Goal: Find specific page/section: Find specific page/section

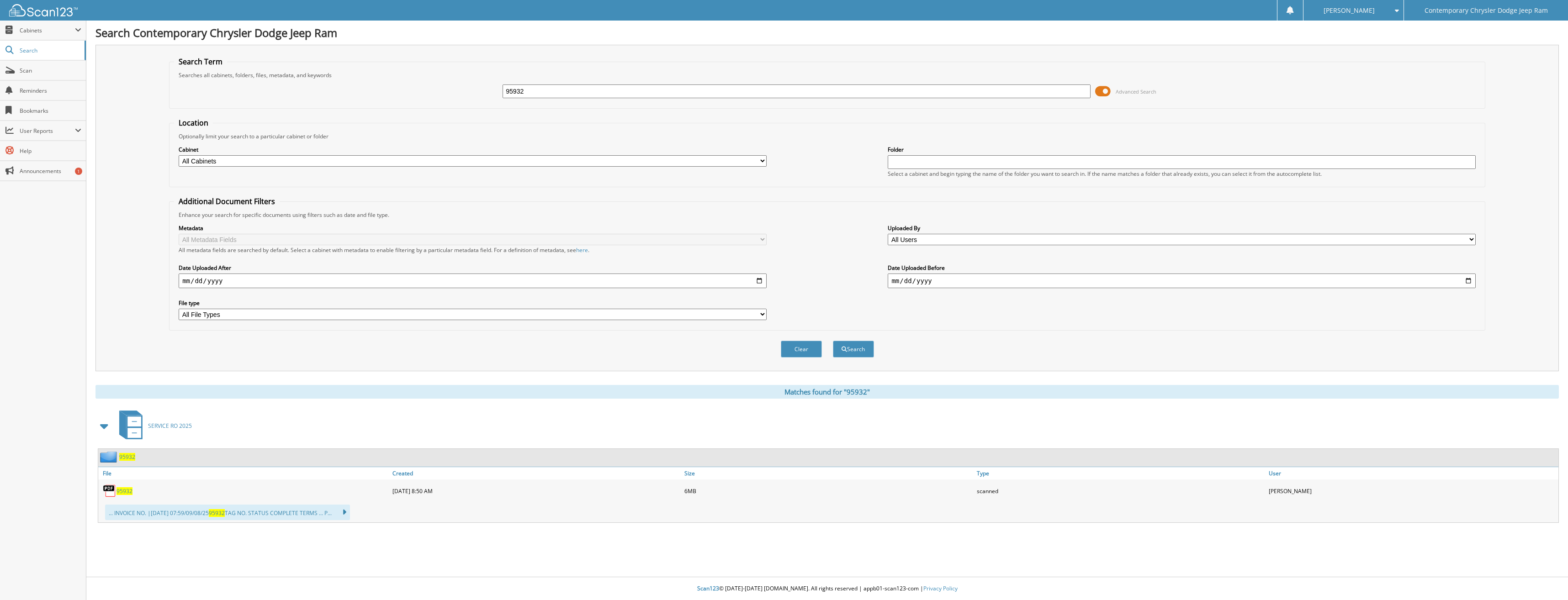
drag, startPoint x: 483, startPoint y: 91, endPoint x: 459, endPoint y: 92, distance: 24.0
click at [459, 92] on div "95932 Advanced Search" at bounding box center [827, 91] width 1306 height 25
type input "96785"
click at [833, 341] on button "Search" at bounding box center [853, 349] width 41 height 17
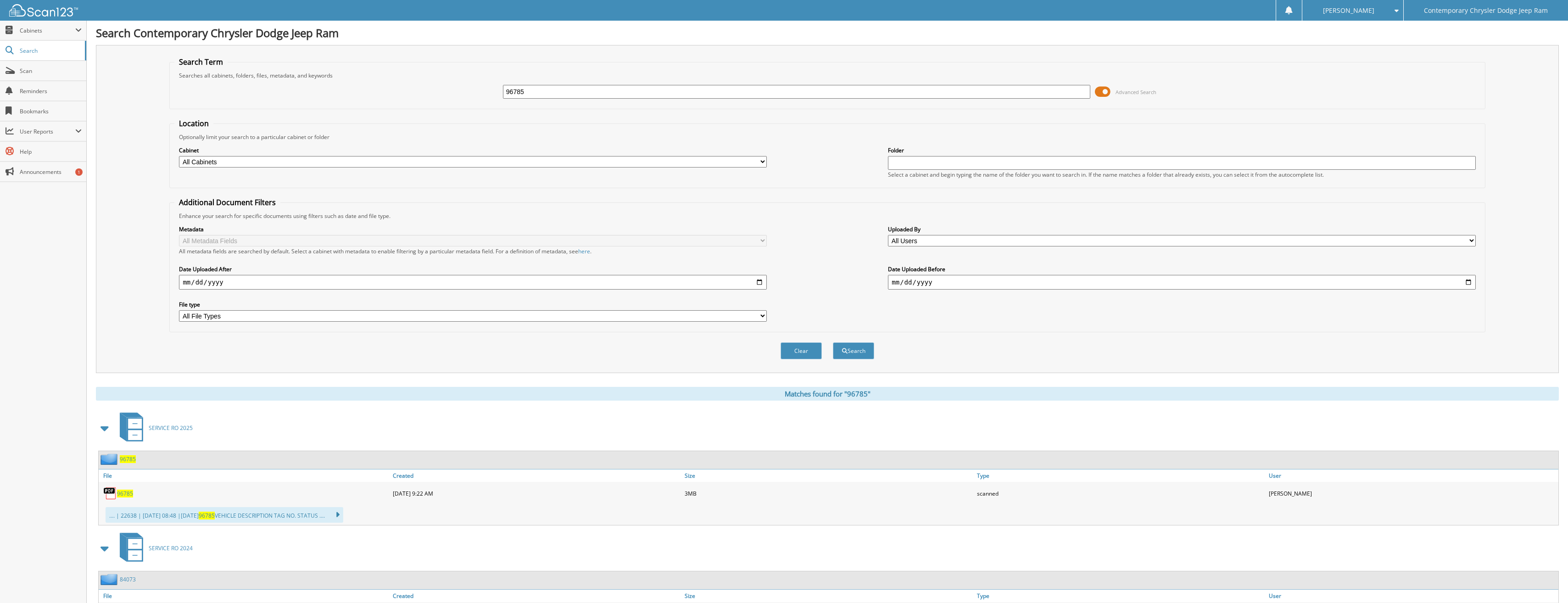
click at [126, 494] on span "96785" at bounding box center [125, 494] width 16 height 8
click at [529, 87] on input "96785" at bounding box center [797, 92] width 587 height 14
type input "96795"
click at [833, 342] on button "Search" at bounding box center [853, 351] width 42 height 17
click at [126, 492] on span "96795" at bounding box center [125, 494] width 16 height 8
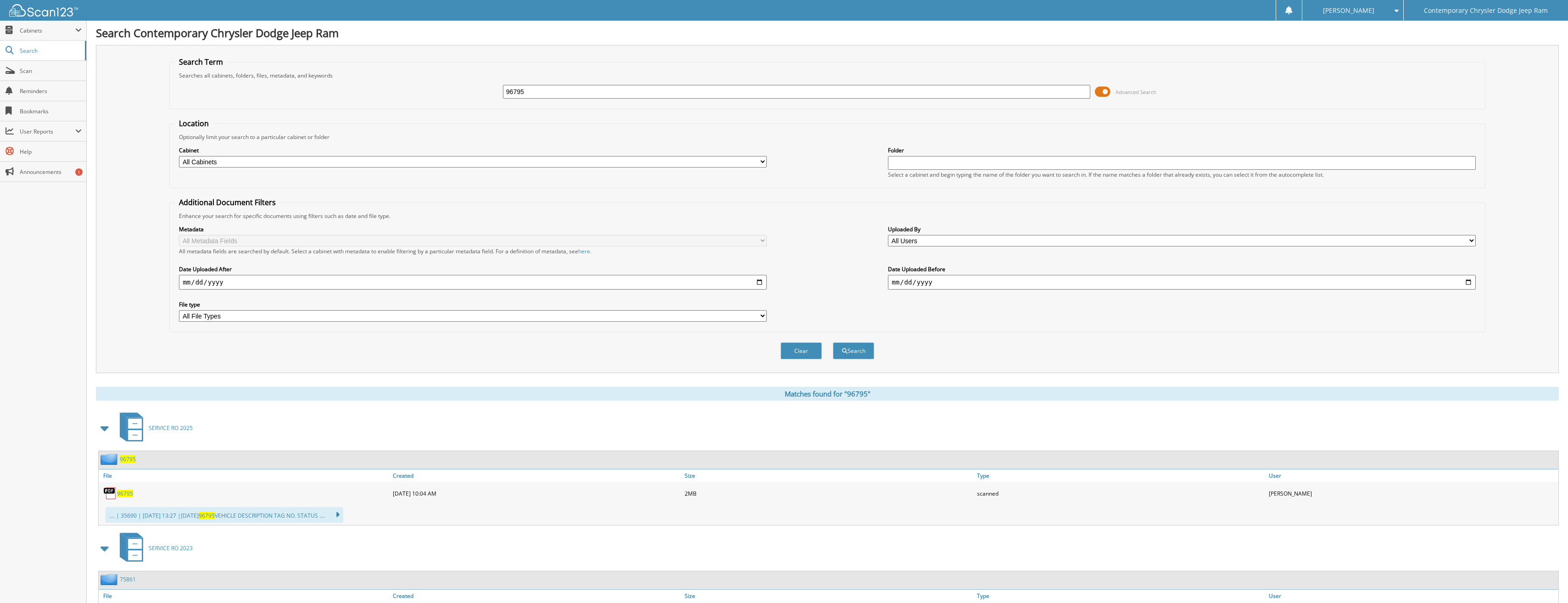
click at [530, 95] on input "96795" at bounding box center [797, 92] width 587 height 14
type input "96787"
click at [833, 342] on button "Search" at bounding box center [853, 351] width 42 height 17
click at [124, 492] on span "96787" at bounding box center [125, 494] width 16 height 8
click at [525, 89] on input "96787" at bounding box center [797, 92] width 587 height 14
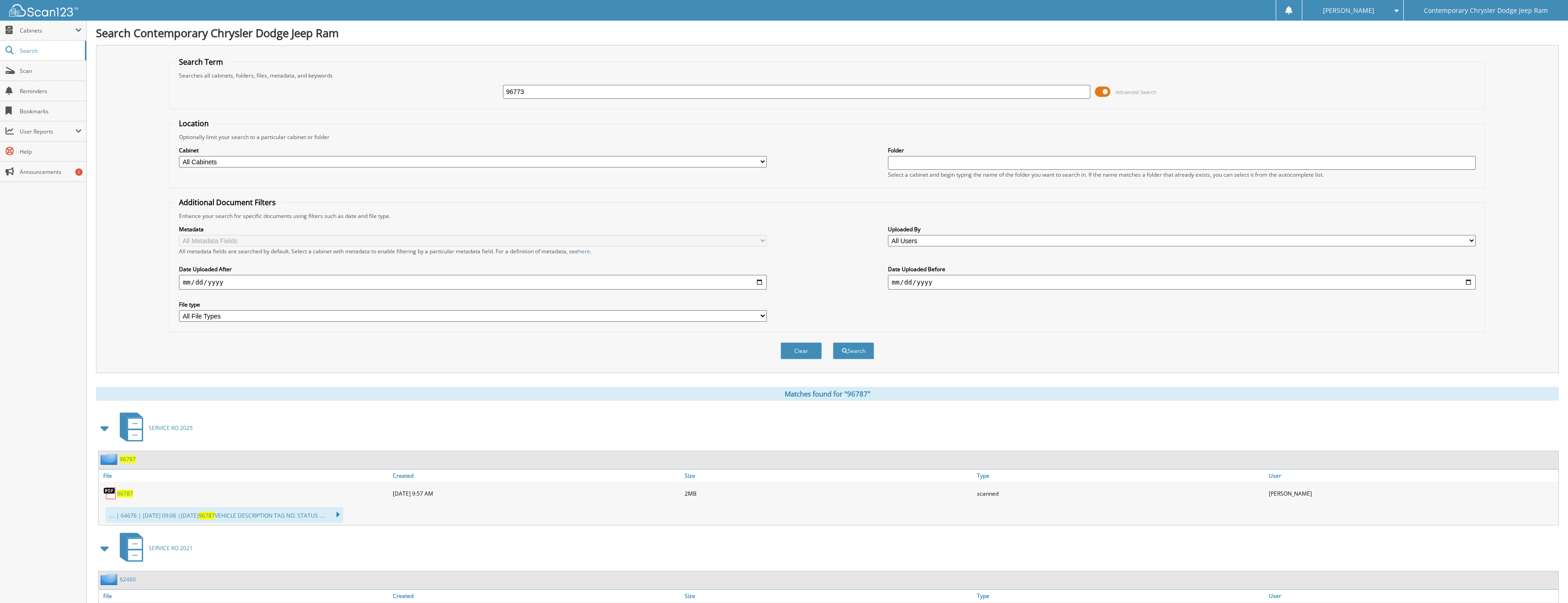
type input "96773"
click at [833, 342] on button "Search" at bounding box center [853, 351] width 42 height 17
click at [122, 492] on span "96773" at bounding box center [125, 494] width 16 height 8
click at [529, 89] on input "96773" at bounding box center [797, 92] width 587 height 14
type input "96763"
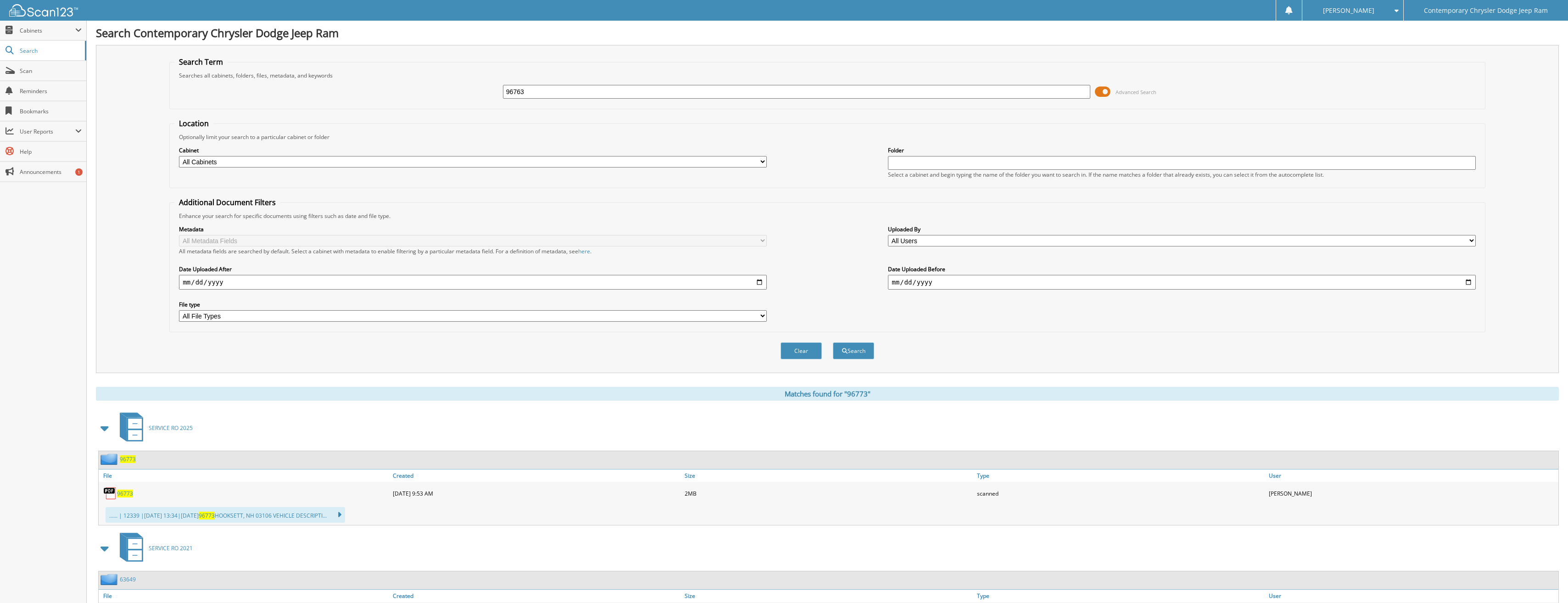
click at [833, 342] on button "Search" at bounding box center [853, 351] width 42 height 17
click at [121, 492] on span "96763" at bounding box center [125, 494] width 16 height 8
click at [528, 92] on input "96763" at bounding box center [797, 92] width 587 height 14
type input "96762"
click at [833, 342] on button "Search" at bounding box center [853, 351] width 42 height 17
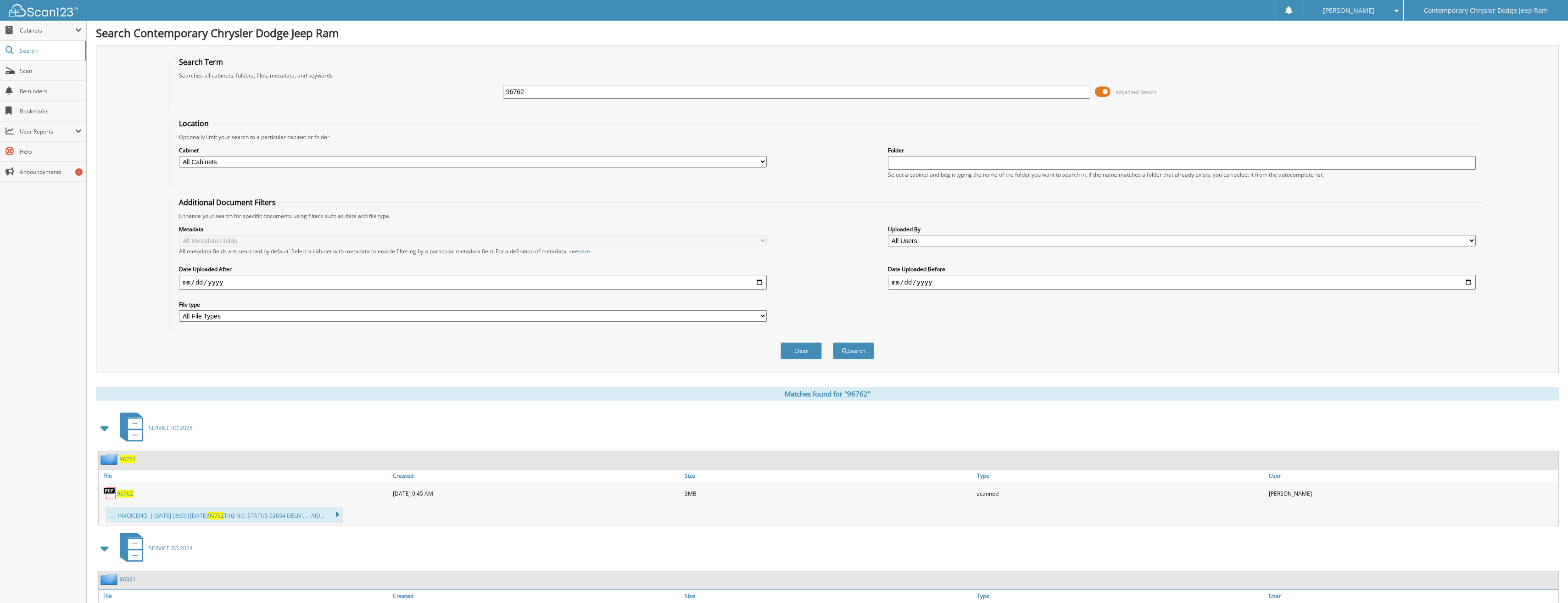
click at [125, 493] on span "96762" at bounding box center [125, 494] width 16 height 8
click at [525, 89] on input "96762" at bounding box center [797, 92] width 587 height 14
type input "96728"
click at [833, 342] on button "Search" at bounding box center [853, 351] width 42 height 17
click at [127, 496] on span "96728" at bounding box center [125, 494] width 16 height 8
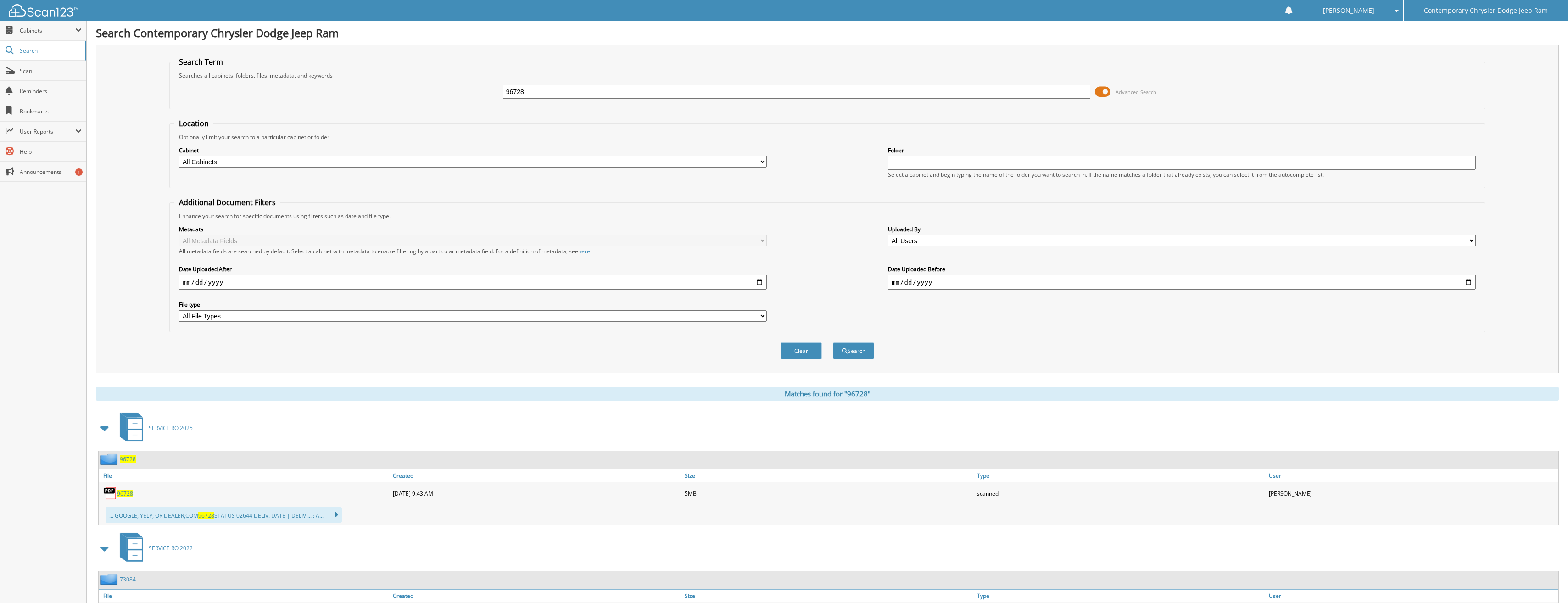
click at [526, 89] on input "96728" at bounding box center [797, 92] width 587 height 14
type input "96718"
click at [833, 342] on button "Search" at bounding box center [853, 351] width 42 height 17
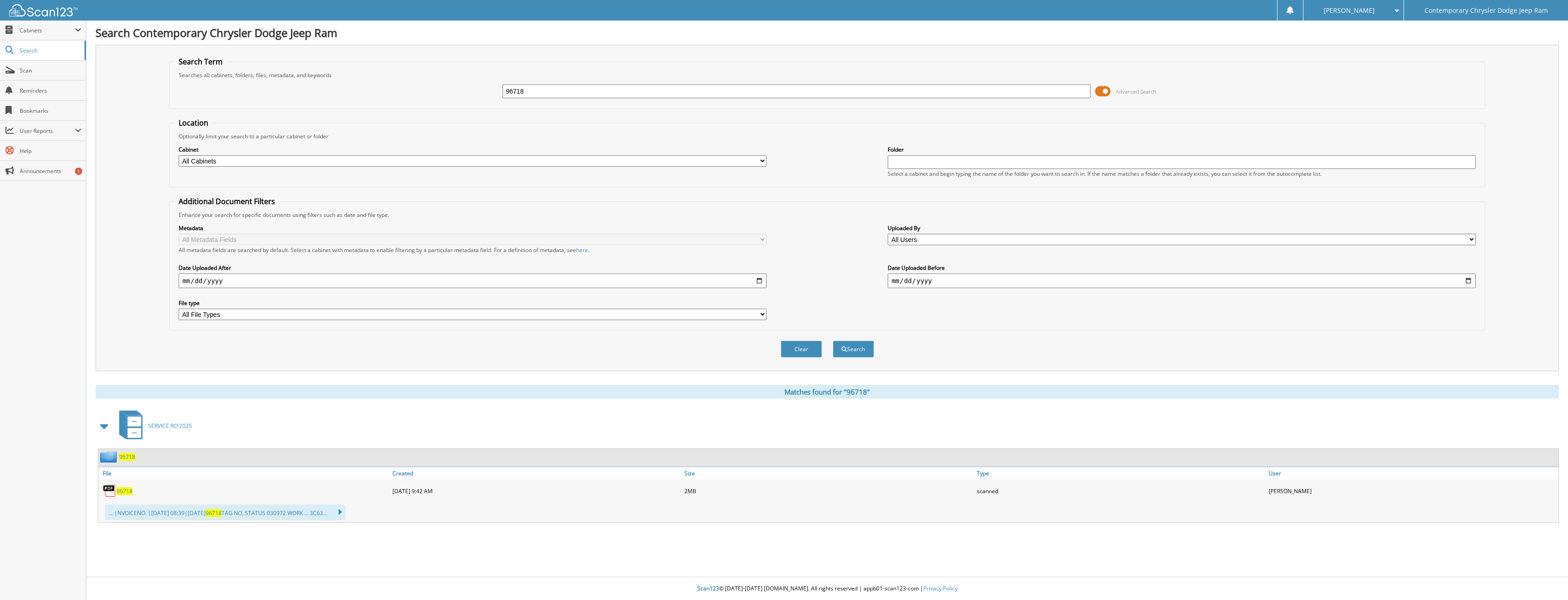
click at [121, 490] on span "96718" at bounding box center [124, 491] width 16 height 8
click at [528, 85] on input "96718" at bounding box center [796, 91] width 587 height 14
type input "96716"
click at [833, 341] on button "Search" at bounding box center [853, 349] width 41 height 17
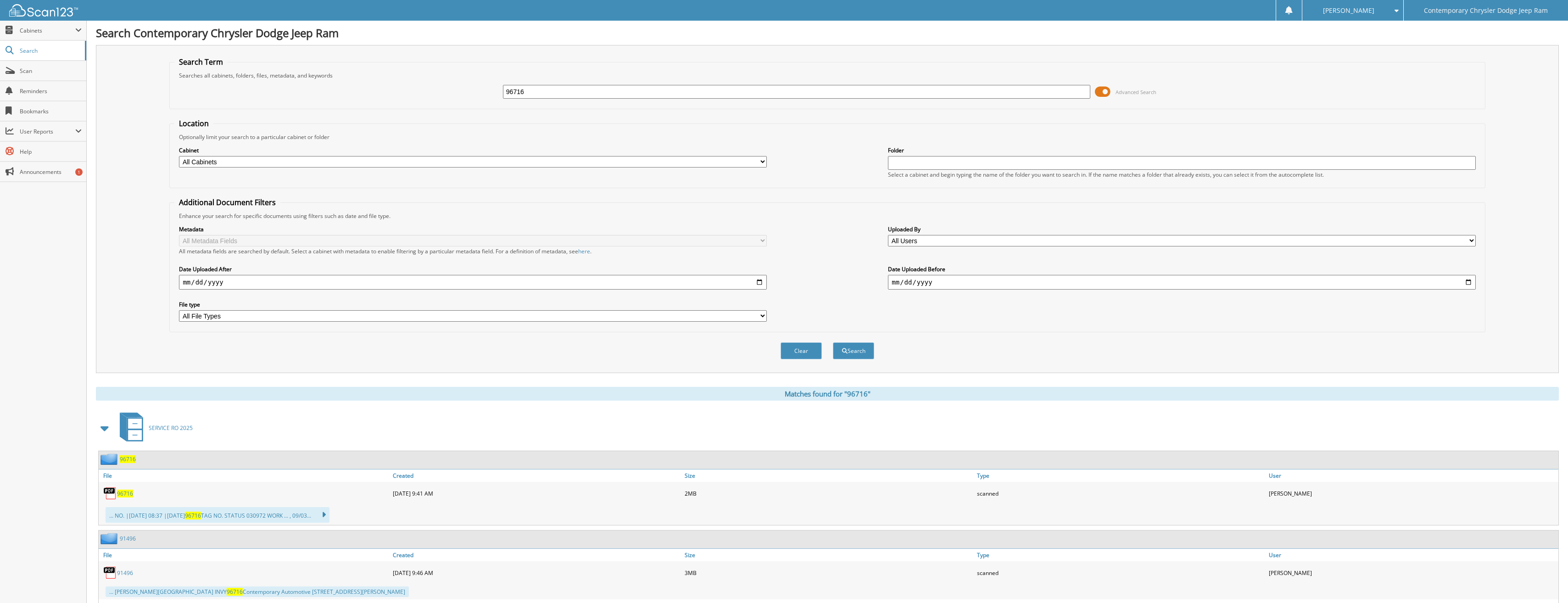
click at [122, 490] on link "96716" at bounding box center [125, 494] width 16 height 8
click at [525, 94] on input "96716" at bounding box center [797, 92] width 587 height 14
type input "96715"
click at [833, 342] on button "Search" at bounding box center [853, 351] width 42 height 17
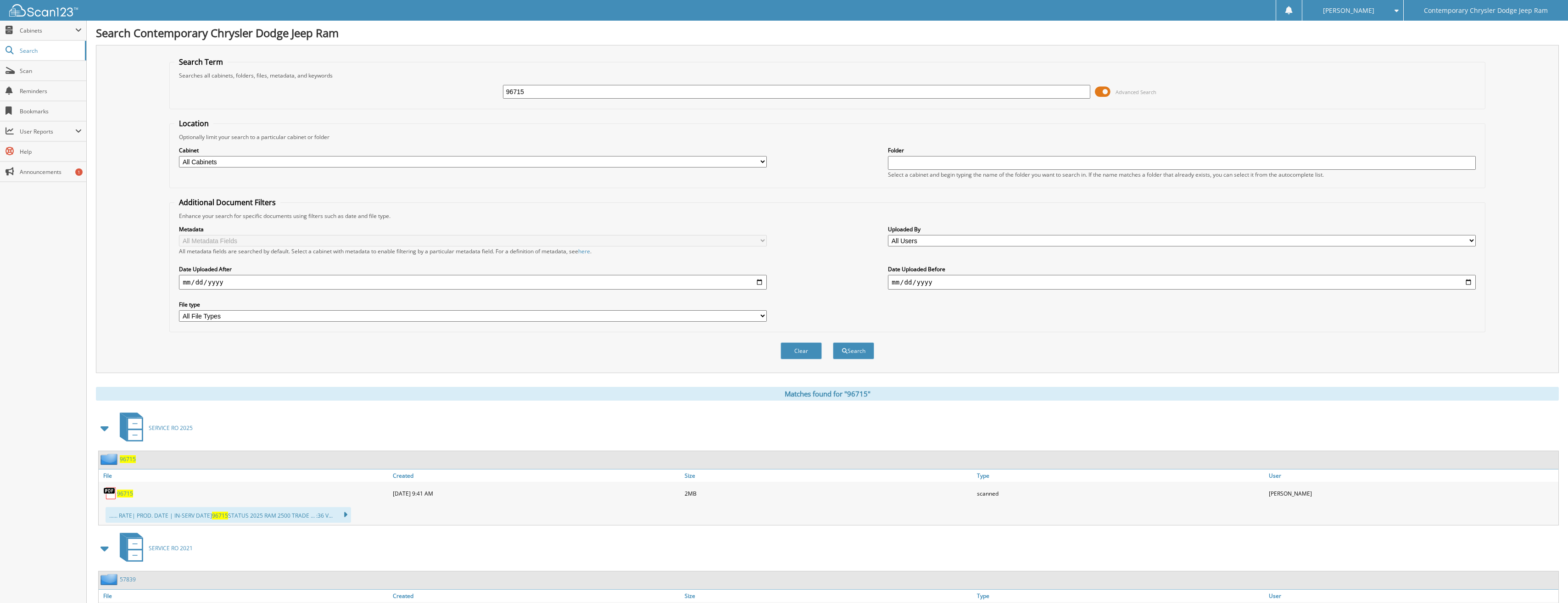
click at [123, 494] on span "96715" at bounding box center [125, 494] width 16 height 8
click at [536, 95] on input "96715" at bounding box center [797, 92] width 587 height 14
type input "96713"
click at [833, 342] on button "Search" at bounding box center [853, 351] width 42 height 17
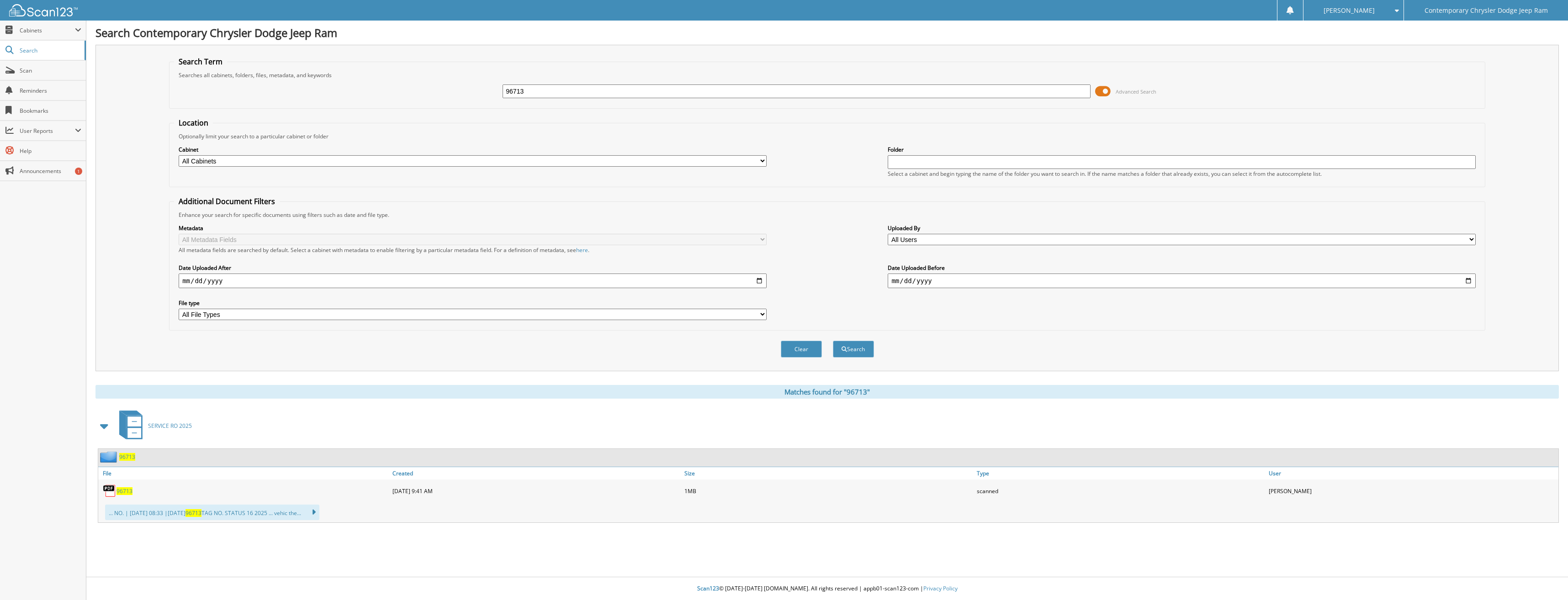
click at [125, 488] on span "96713" at bounding box center [124, 491] width 16 height 8
click at [530, 94] on input "96713" at bounding box center [796, 91] width 587 height 14
type input "96712"
click at [833, 341] on button "Search" at bounding box center [853, 349] width 41 height 17
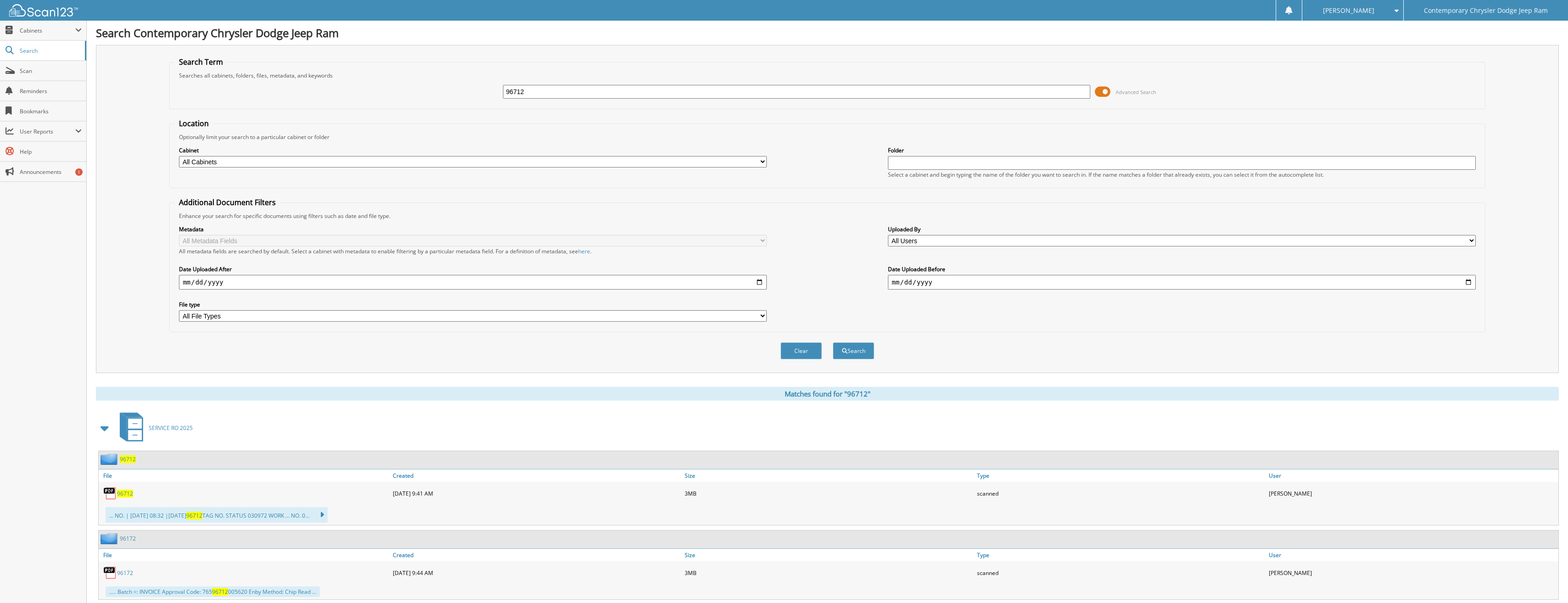
click at [123, 495] on span "96712" at bounding box center [125, 494] width 16 height 8
click at [539, 88] on input "96712" at bounding box center [797, 92] width 587 height 14
type input "96426"
click at [833, 342] on button "Search" at bounding box center [853, 351] width 42 height 17
click at [124, 492] on span "96426" at bounding box center [125, 494] width 16 height 8
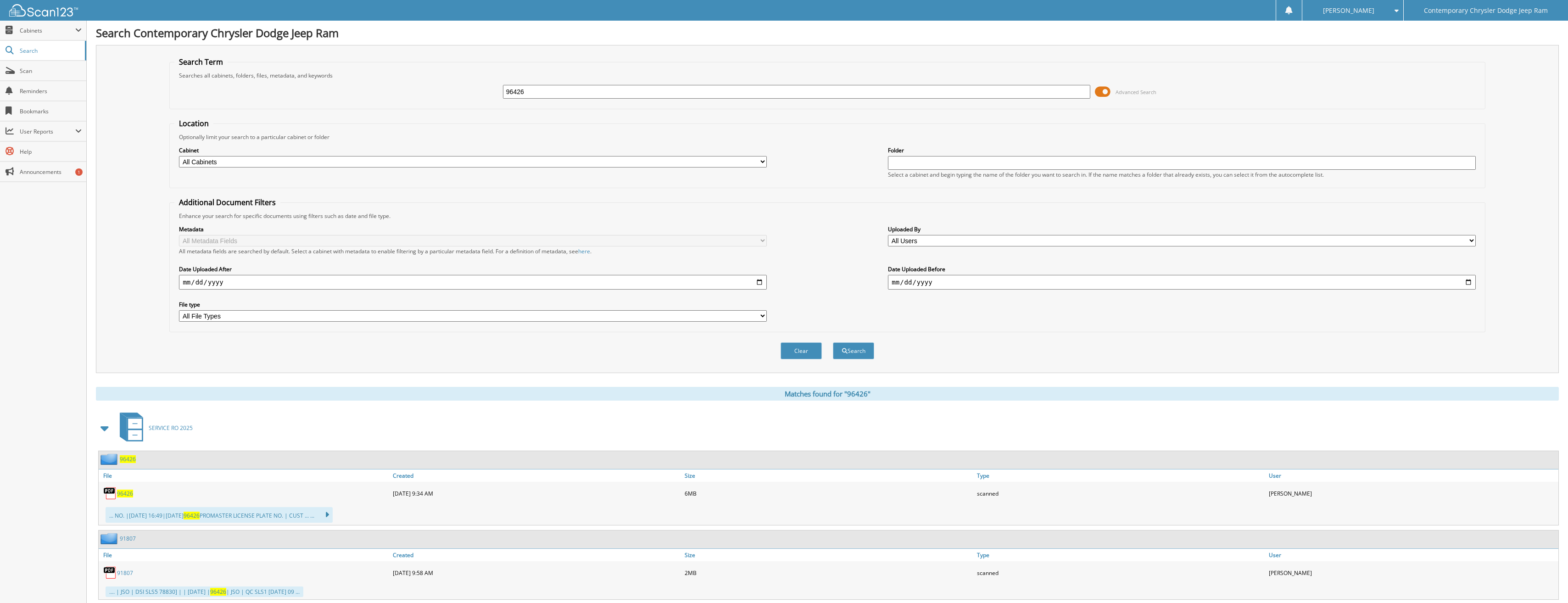
drag, startPoint x: 530, startPoint y: 94, endPoint x: 444, endPoint y: 87, distance: 86.3
click at [444, 87] on div "96426 Advanced Search" at bounding box center [826, 92] width 1305 height 25
type input "96384"
click at [833, 342] on button "Search" at bounding box center [853, 351] width 42 height 17
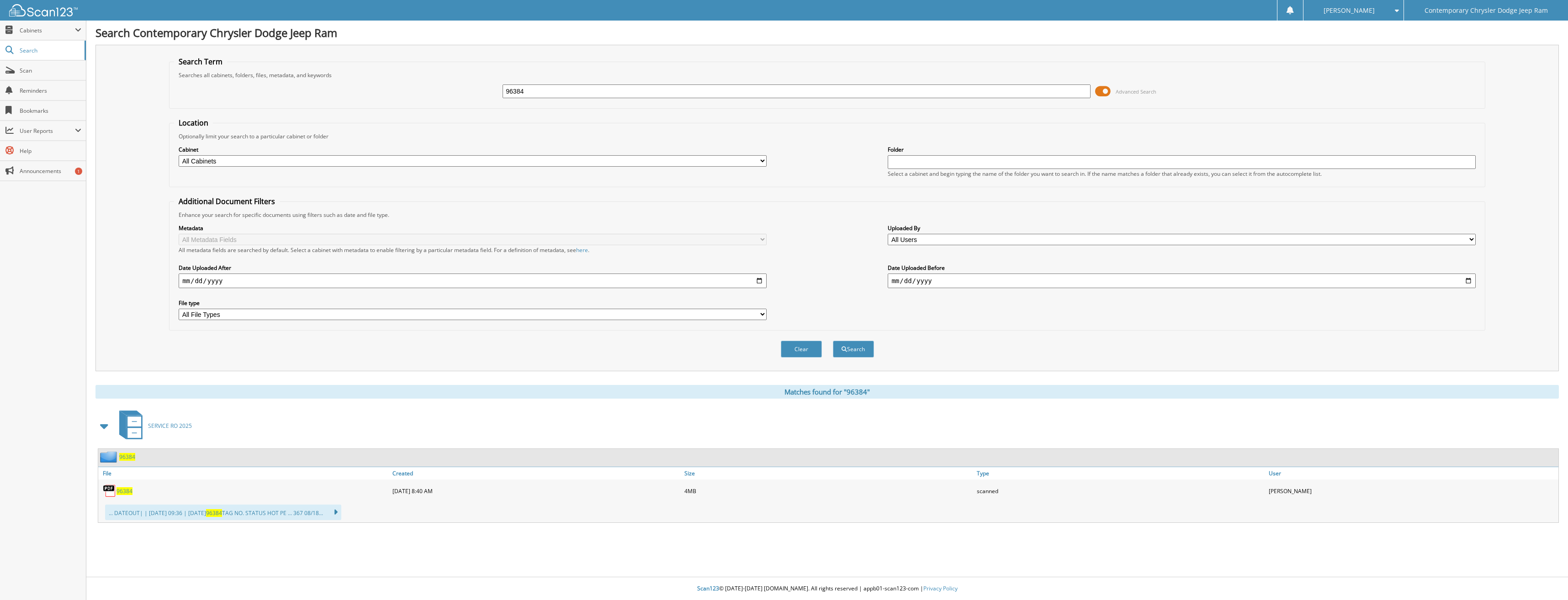
click at [120, 494] on span "96384" at bounding box center [124, 491] width 16 height 8
